Goal: Task Accomplishment & Management: Manage account settings

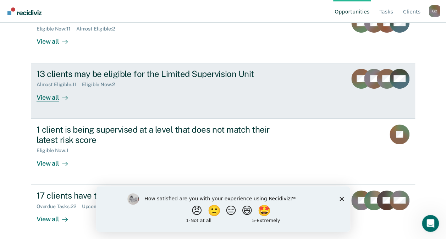
scroll to position [108, 0]
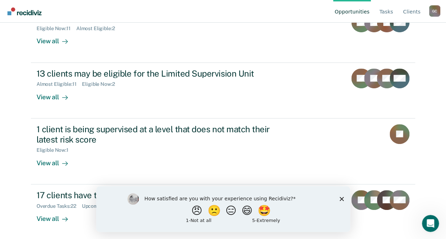
click at [342, 199] on polygon "Close survey" at bounding box center [341, 198] width 4 height 4
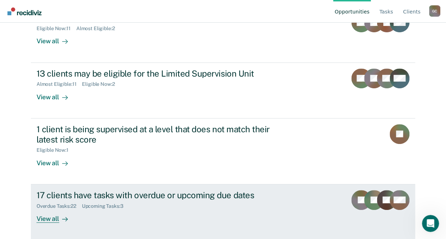
click at [50, 221] on div "View all" at bounding box center [57, 216] width 40 height 14
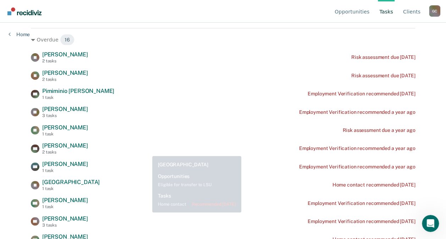
scroll to position [142, 0]
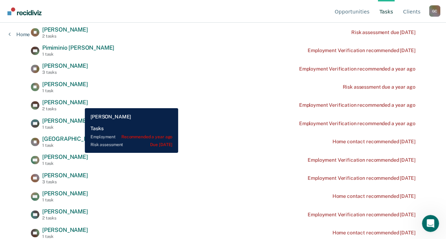
click at [79, 103] on span "[PERSON_NAME]" at bounding box center [65, 102] width 46 height 7
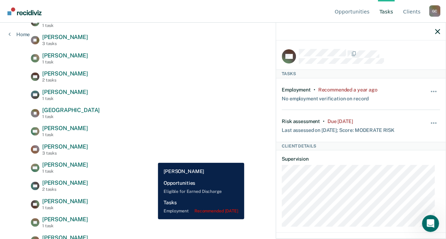
scroll to position [177, 0]
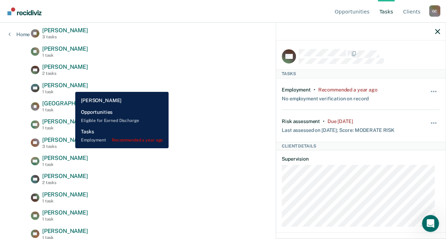
click at [70, 87] on span "[PERSON_NAME]" at bounding box center [65, 85] width 46 height 7
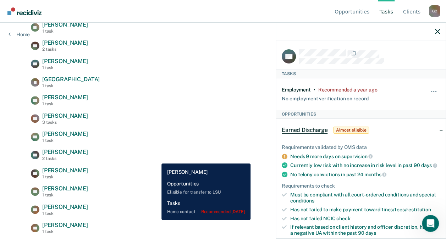
scroll to position [213, 0]
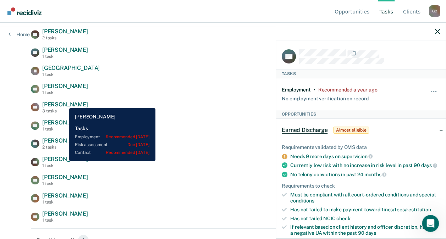
click at [64, 103] on span "[PERSON_NAME]" at bounding box center [65, 104] width 46 height 7
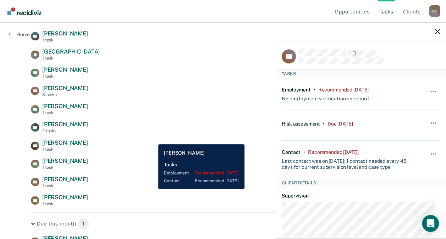
scroll to position [238, 0]
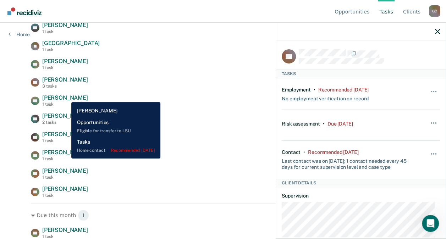
click at [66, 97] on span "[PERSON_NAME]" at bounding box center [65, 97] width 46 height 7
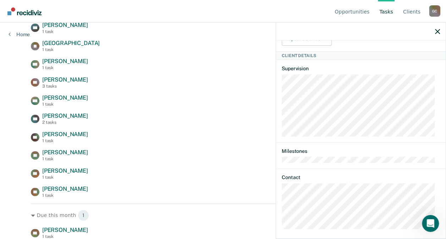
scroll to position [237, 0]
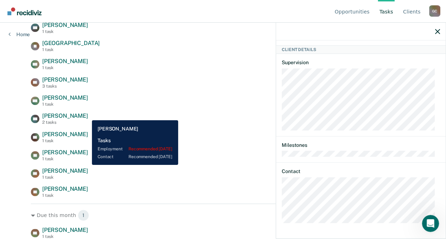
click at [87, 115] on span "[PERSON_NAME]" at bounding box center [65, 115] width 46 height 7
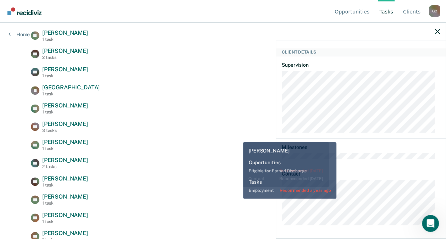
scroll to position [238, 0]
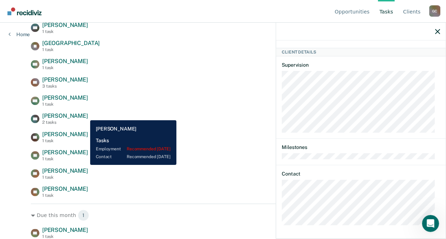
click at [85, 115] on span "[PERSON_NAME]" at bounding box center [65, 115] width 46 height 7
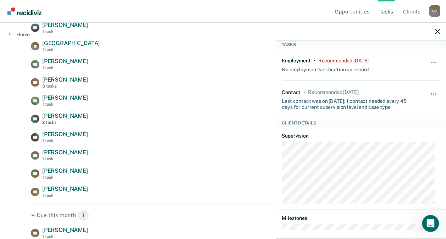
scroll to position [0, 0]
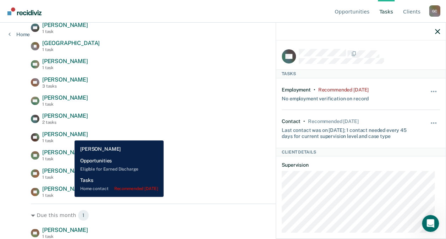
click at [69, 135] on span "[PERSON_NAME]" at bounding box center [65, 134] width 46 height 7
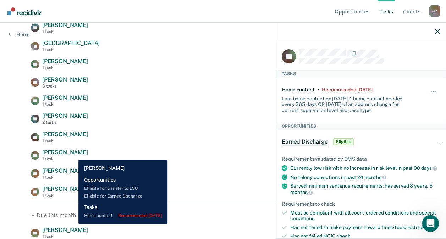
click at [73, 154] on span "[PERSON_NAME]" at bounding box center [65, 152] width 46 height 7
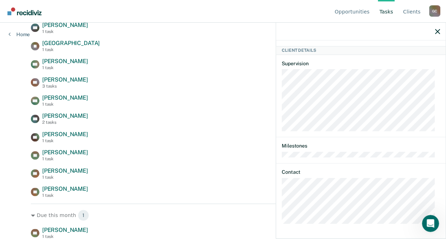
scroll to position [260, 0]
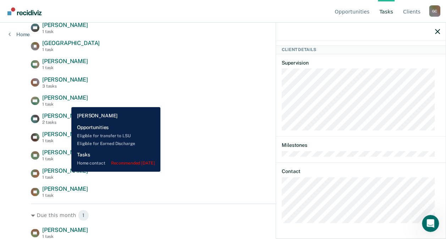
click at [66, 172] on span "[PERSON_NAME]" at bounding box center [65, 170] width 46 height 7
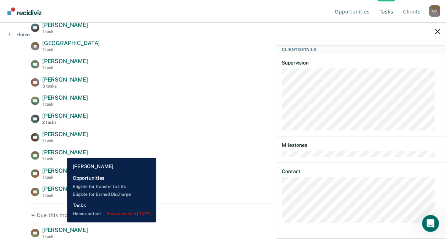
click at [62, 152] on span "[PERSON_NAME]" at bounding box center [65, 152] width 46 height 7
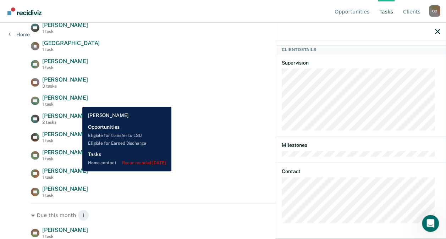
click at [77, 171] on span "[PERSON_NAME]" at bounding box center [65, 170] width 46 height 7
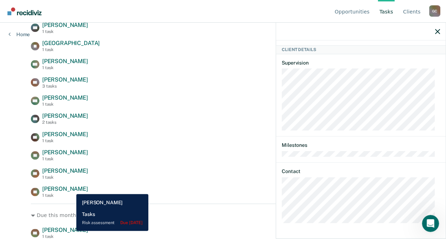
click at [71, 189] on span "[PERSON_NAME]" at bounding box center [65, 188] width 46 height 7
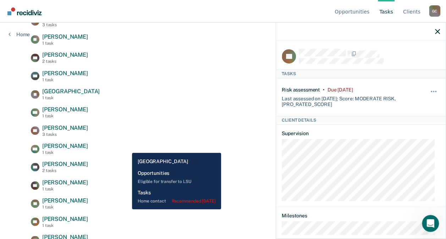
scroll to position [238, 0]
